Goal: Book appointment/travel/reservation

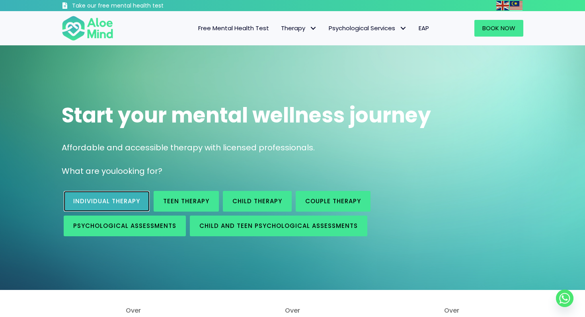
click at [109, 194] on link "Individual therapy" at bounding box center [107, 201] width 86 height 21
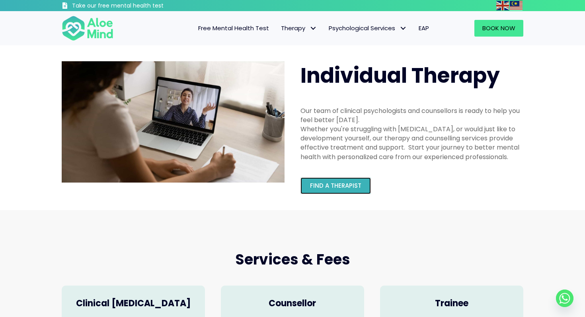
click at [324, 191] on link "Find a therapist" at bounding box center [335, 185] width 70 height 17
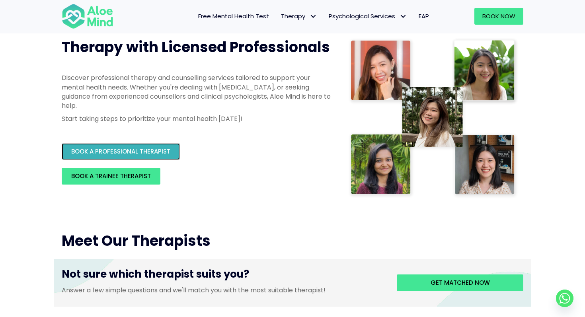
click at [145, 152] on span "BOOK A PROFESSIONAL THERAPIST" at bounding box center [120, 151] width 99 height 8
